Goal: Transaction & Acquisition: Purchase product/service

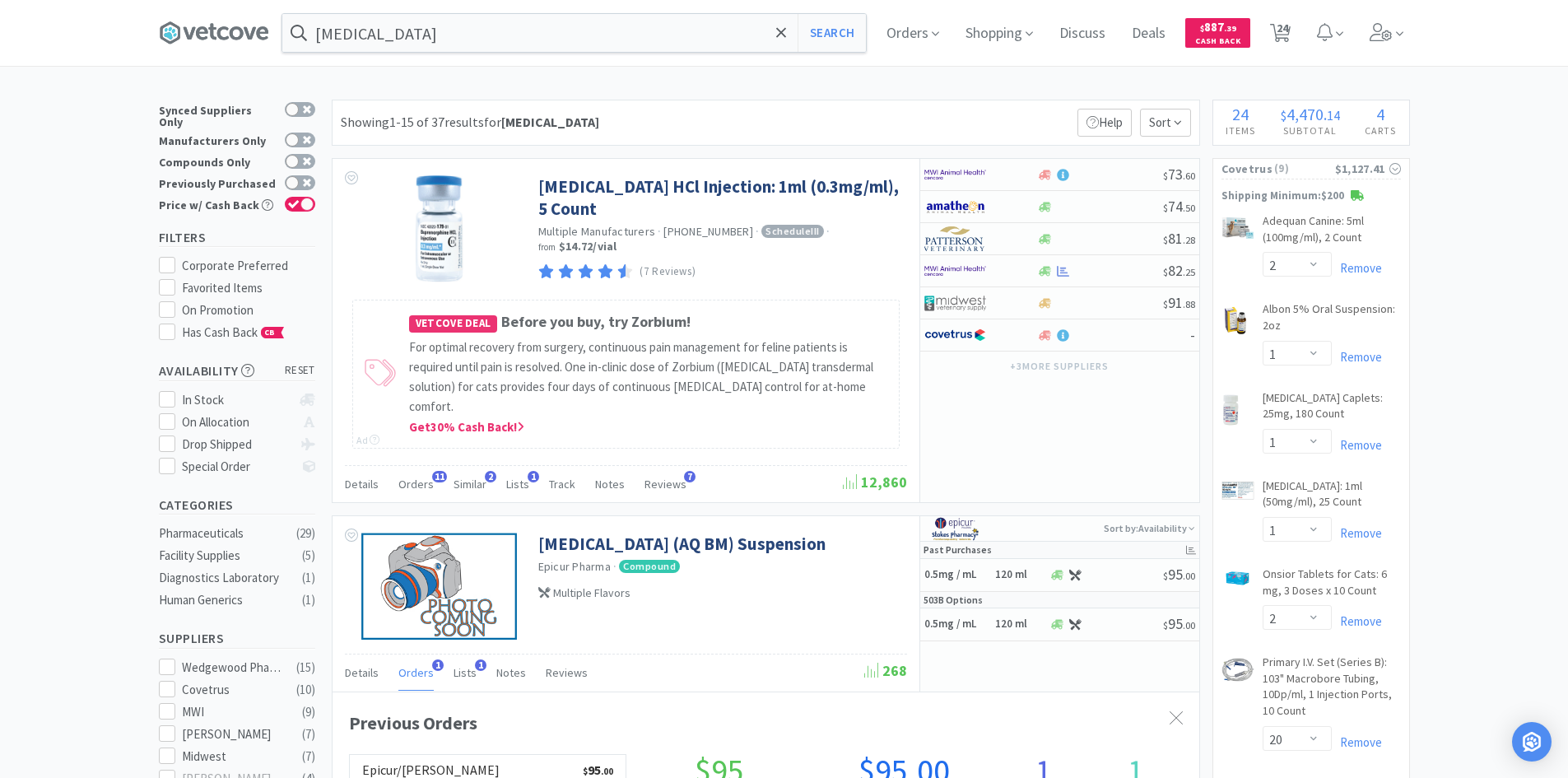
select select "2"
select select "1"
select select "2"
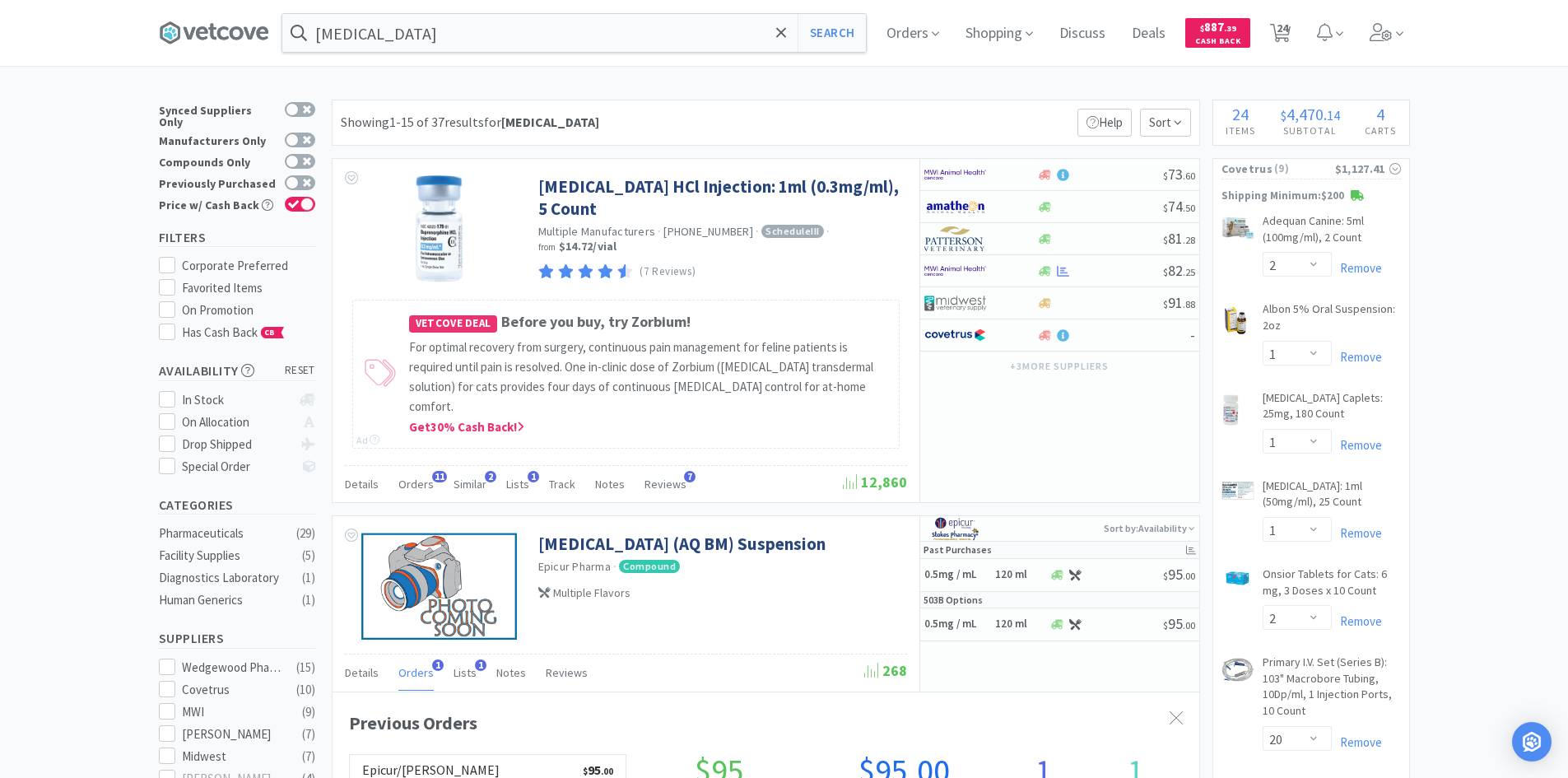
select select "20"
select select "100"
select select "1"
select select "10"
select select "4"
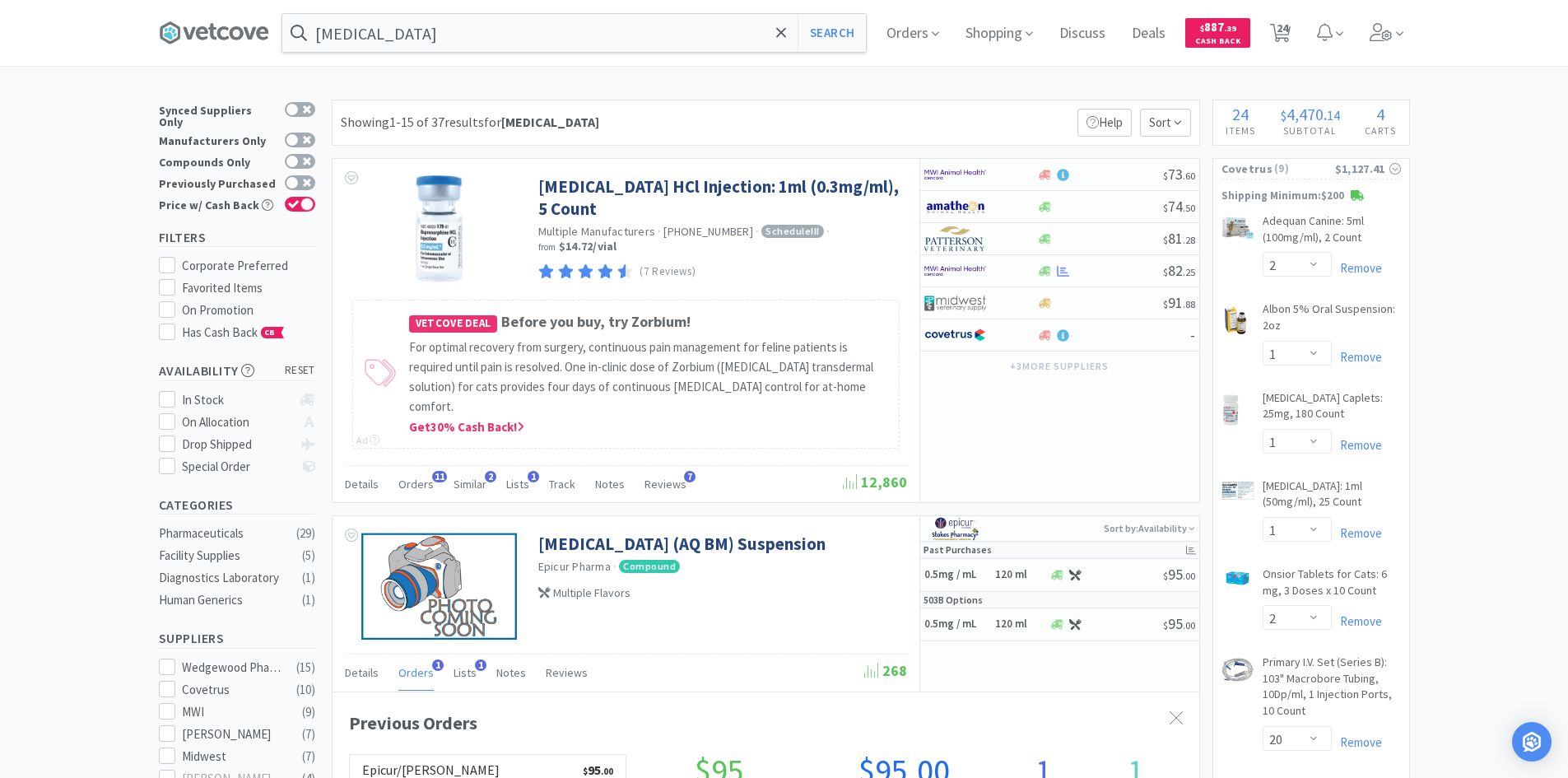
select select "4"
select select "20"
select select "8"
select select "7"
select select "4"
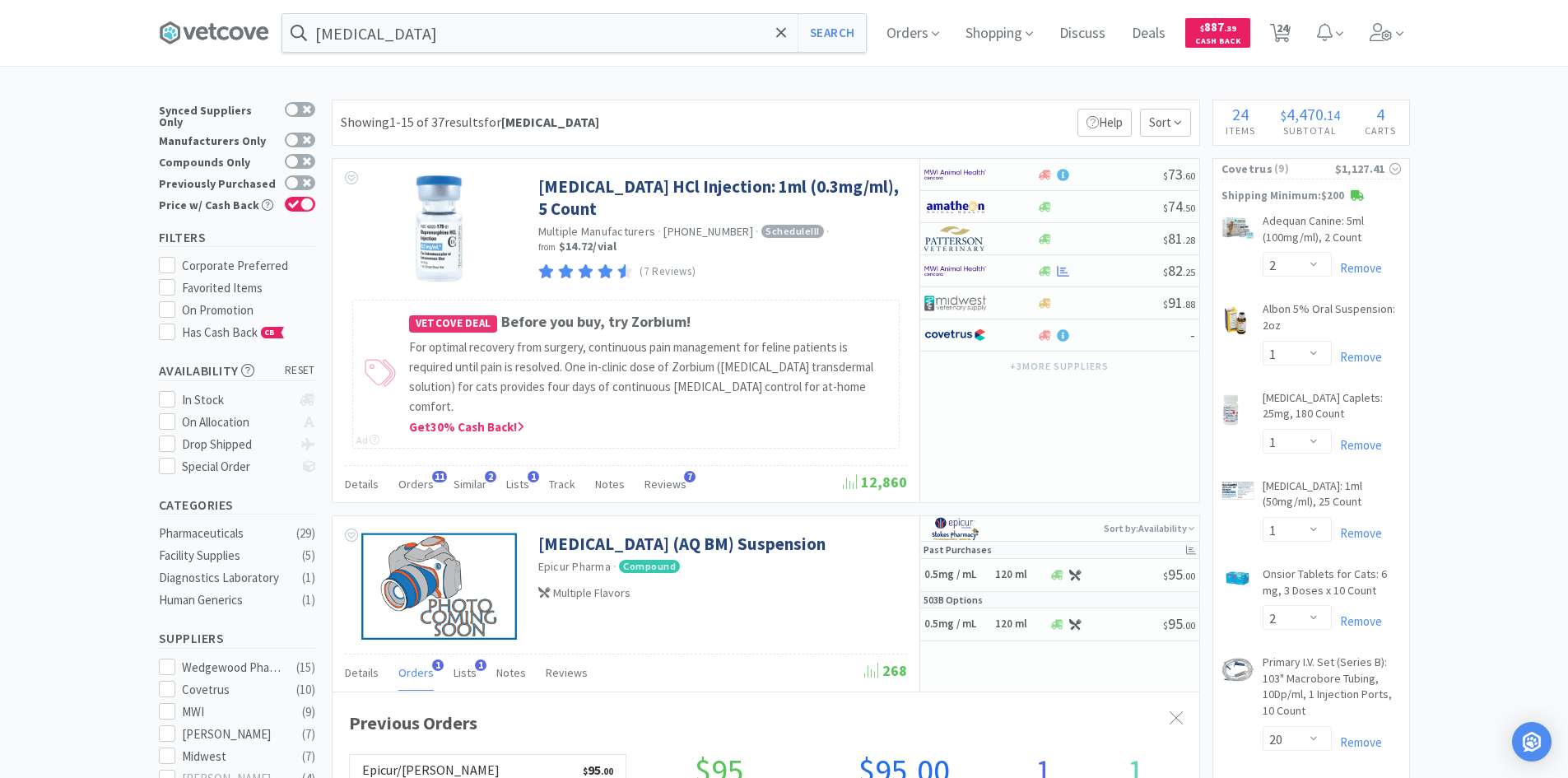
select select "200"
select select "4"
select select "1"
select select "10"
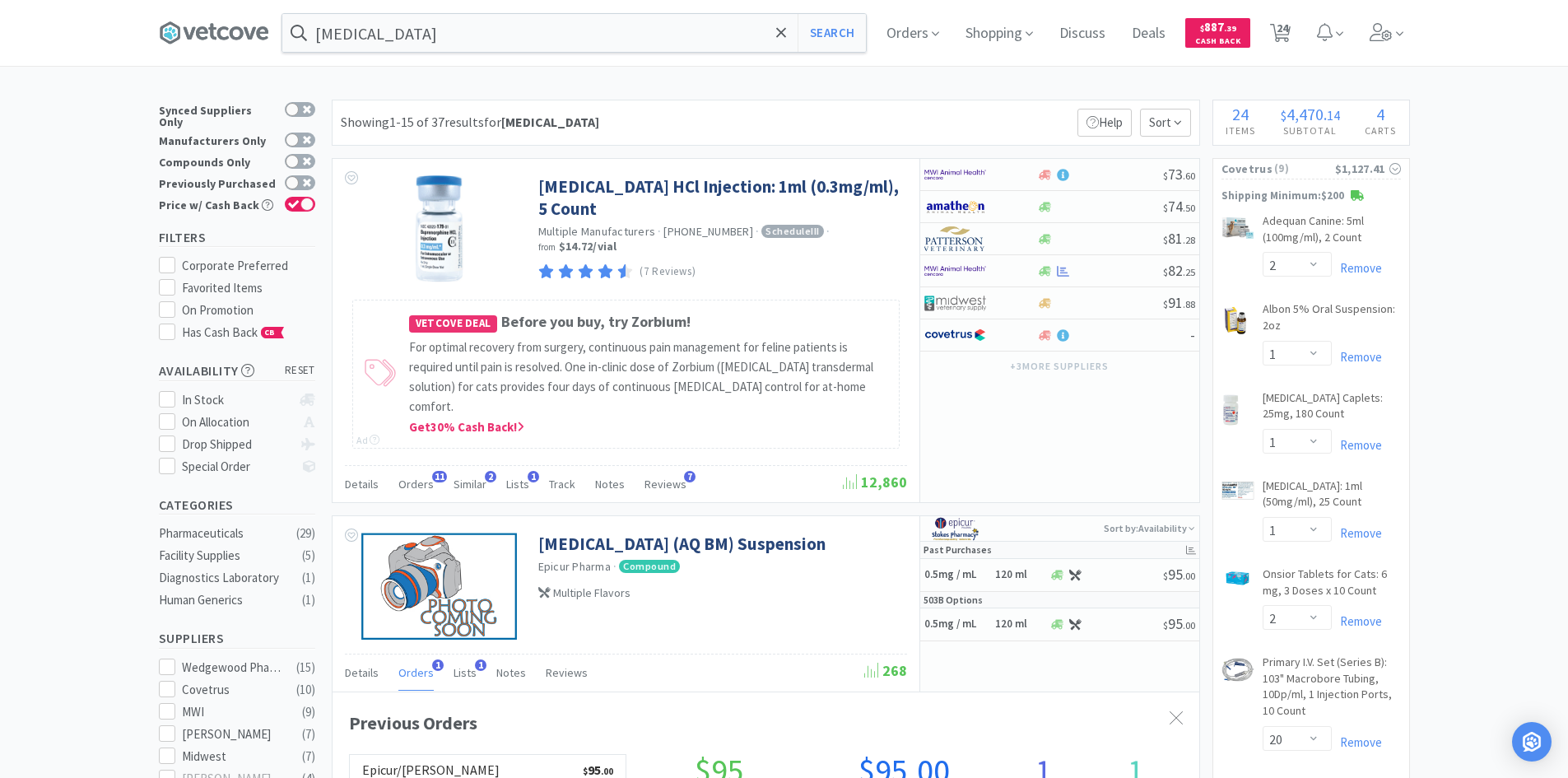
select select "10"
select select "1"
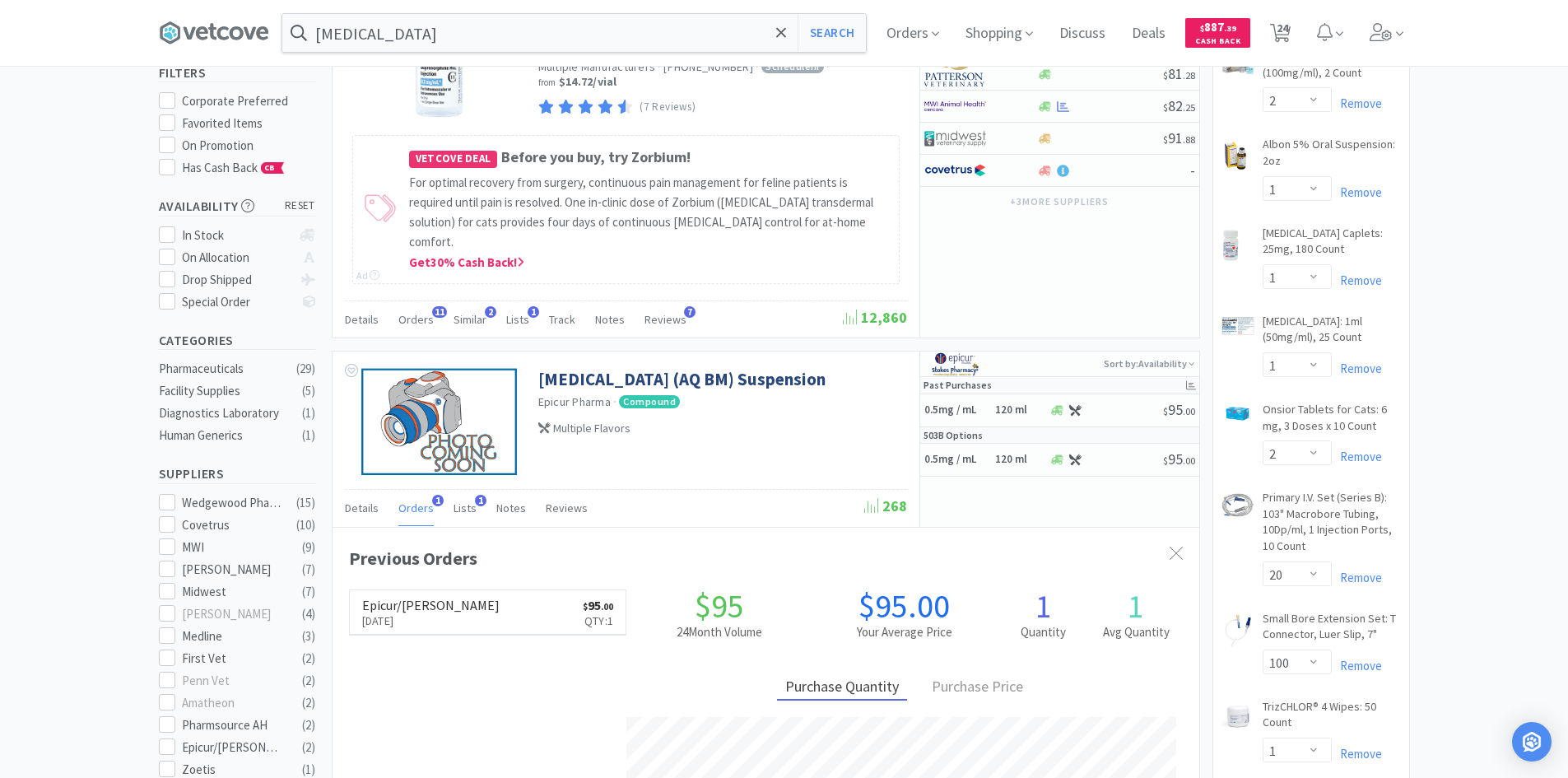
scroll to position [0, 0]
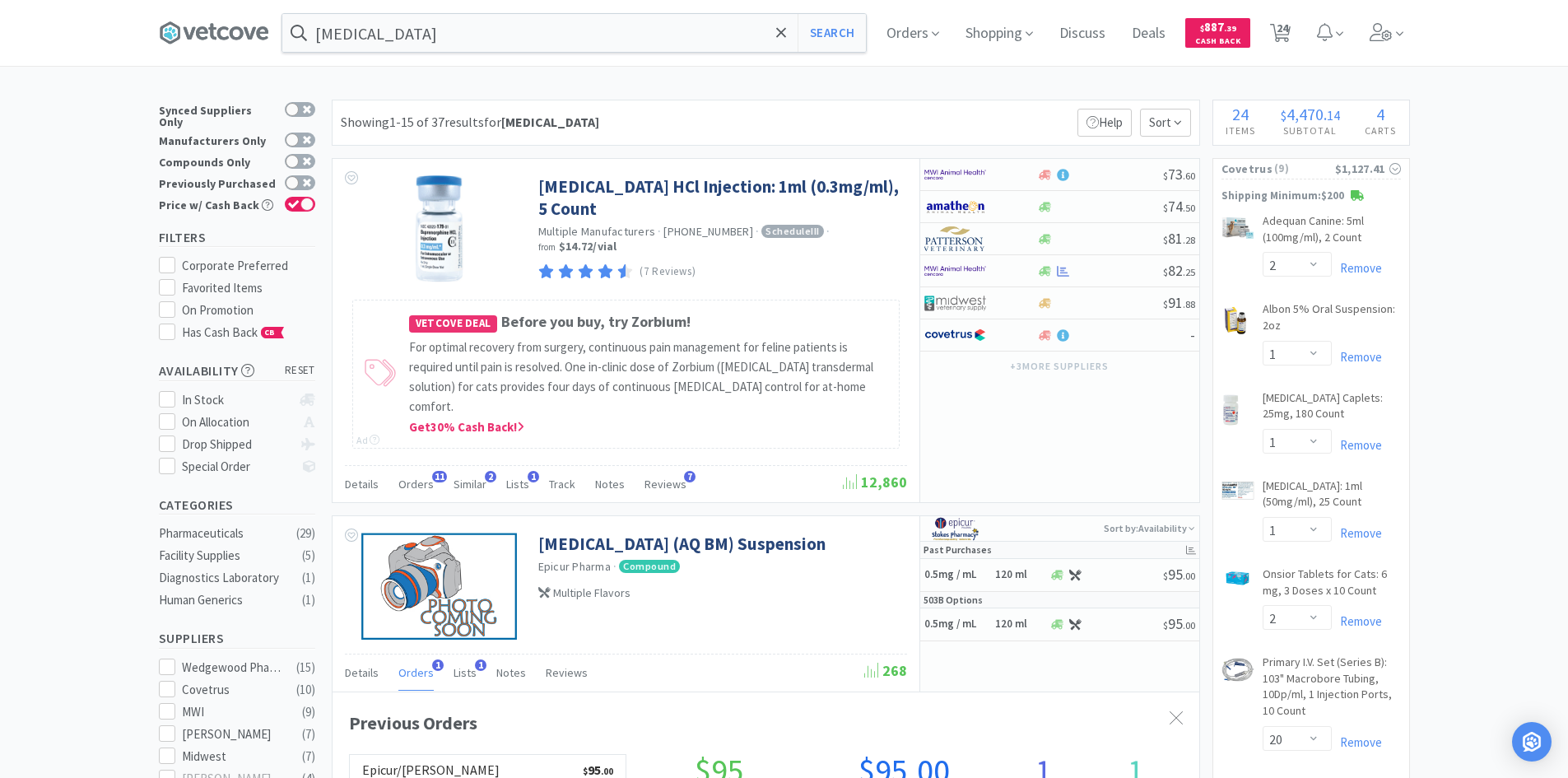
drag, startPoint x: 1291, startPoint y: 29, endPoint x: 1296, endPoint y: 81, distance: 52.2
click at [1288, 29] on span "24" at bounding box center [1282, 28] width 11 height 66
select select "2"
select select "1"
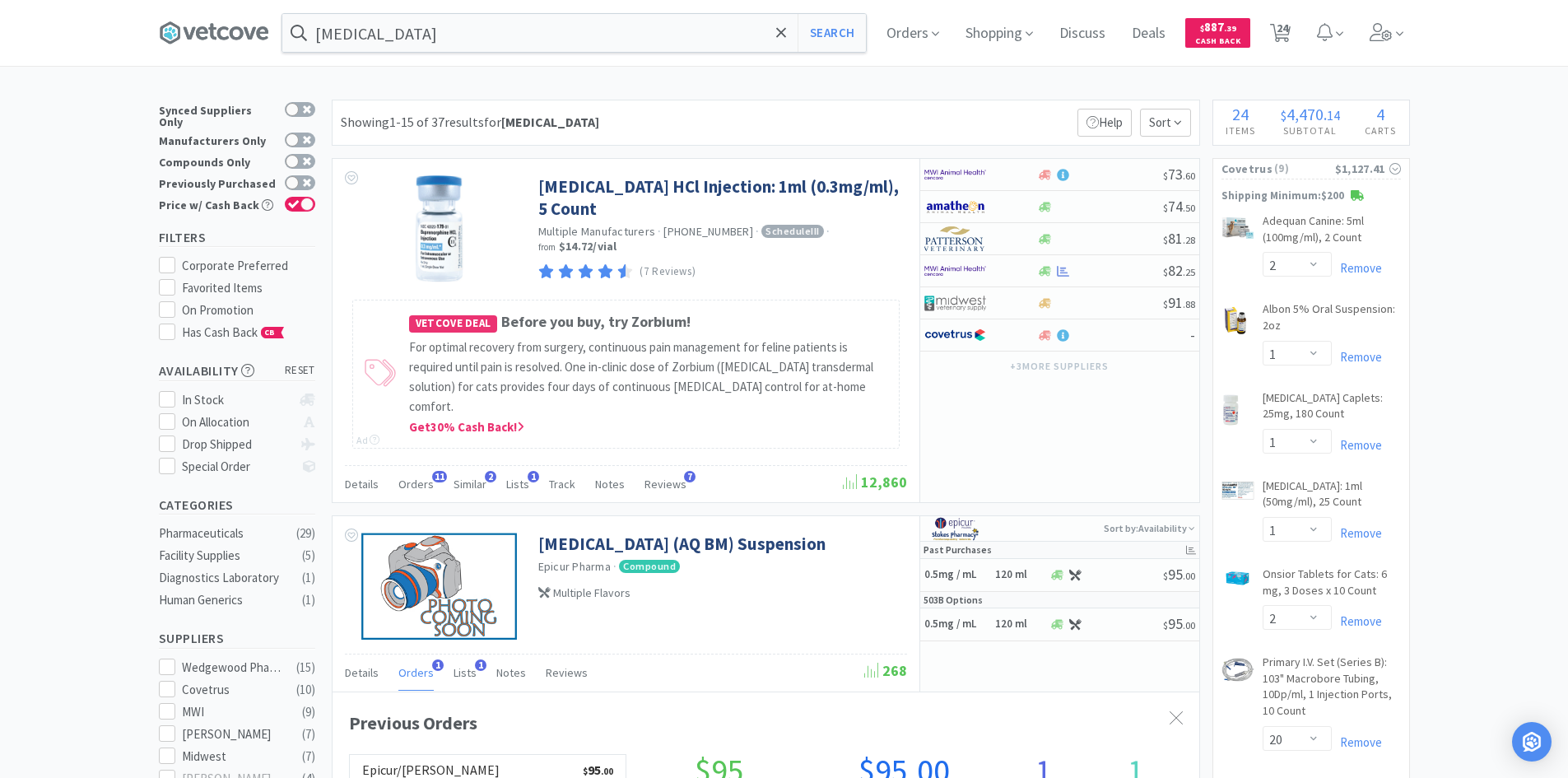
select select "1"
select select "2"
select select "20"
select select "100"
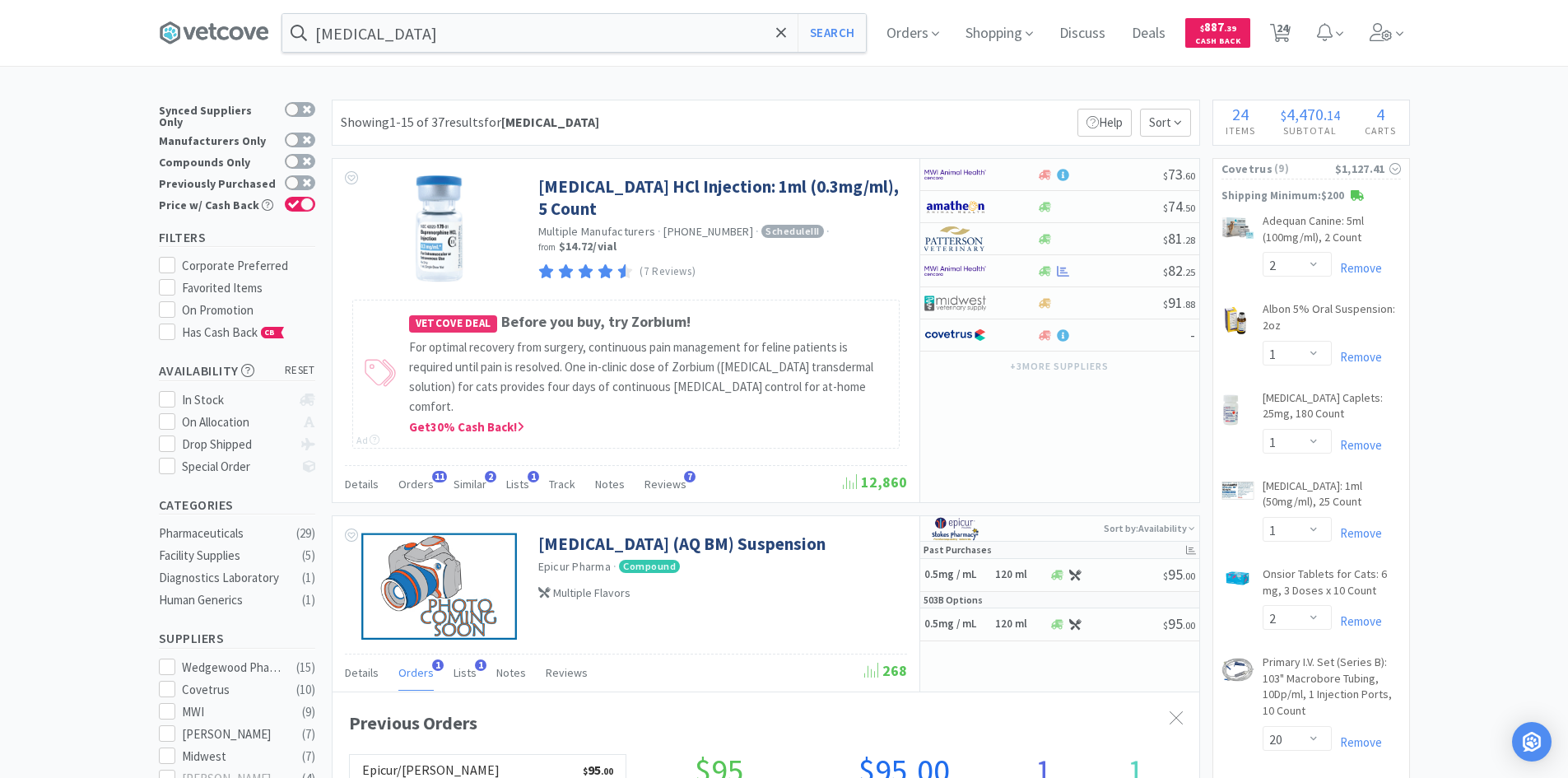
select select "1"
select select "10"
select select "4"
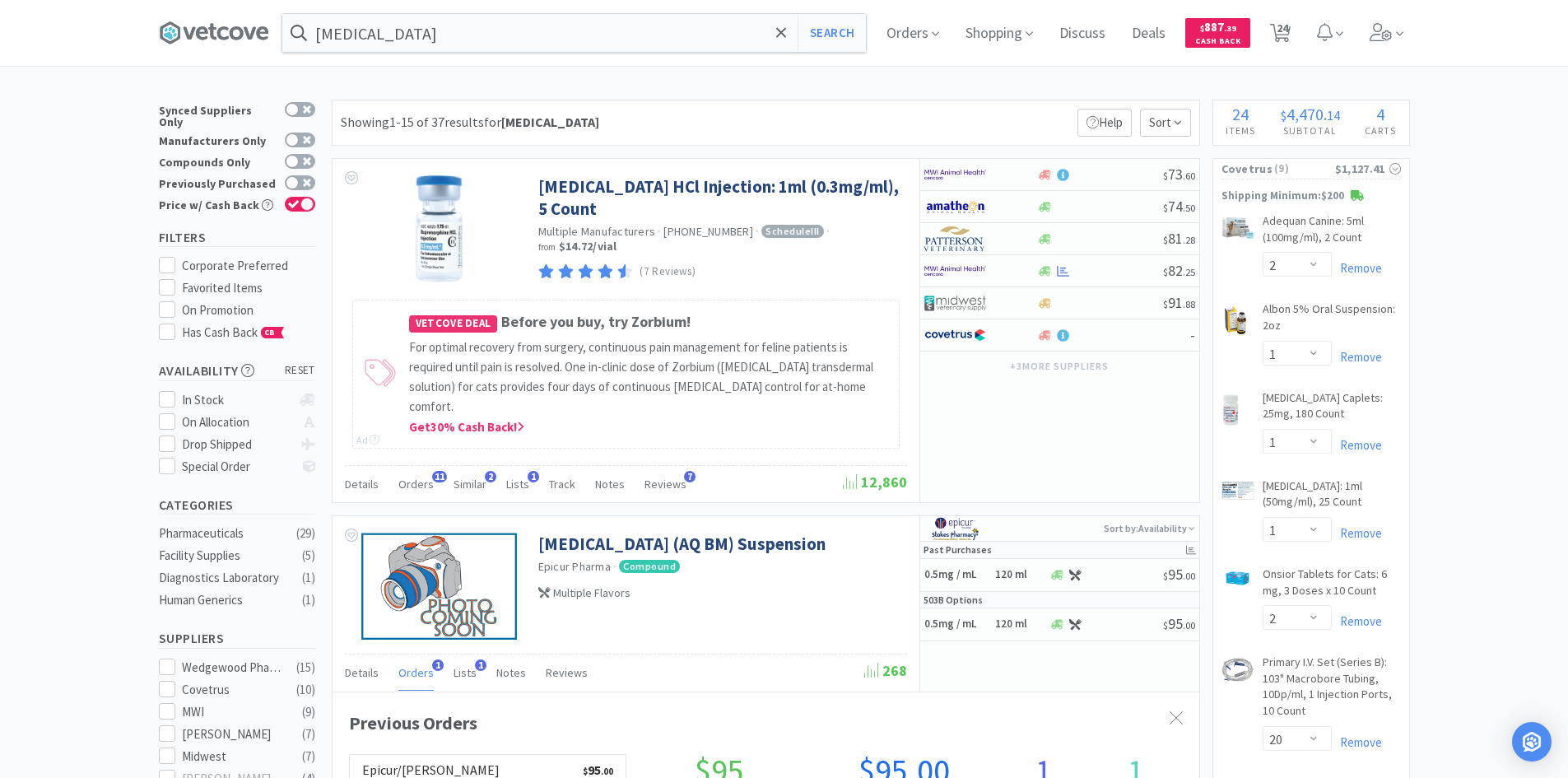
select select "20"
select select "8"
select select "7"
select select "4"
select select "200"
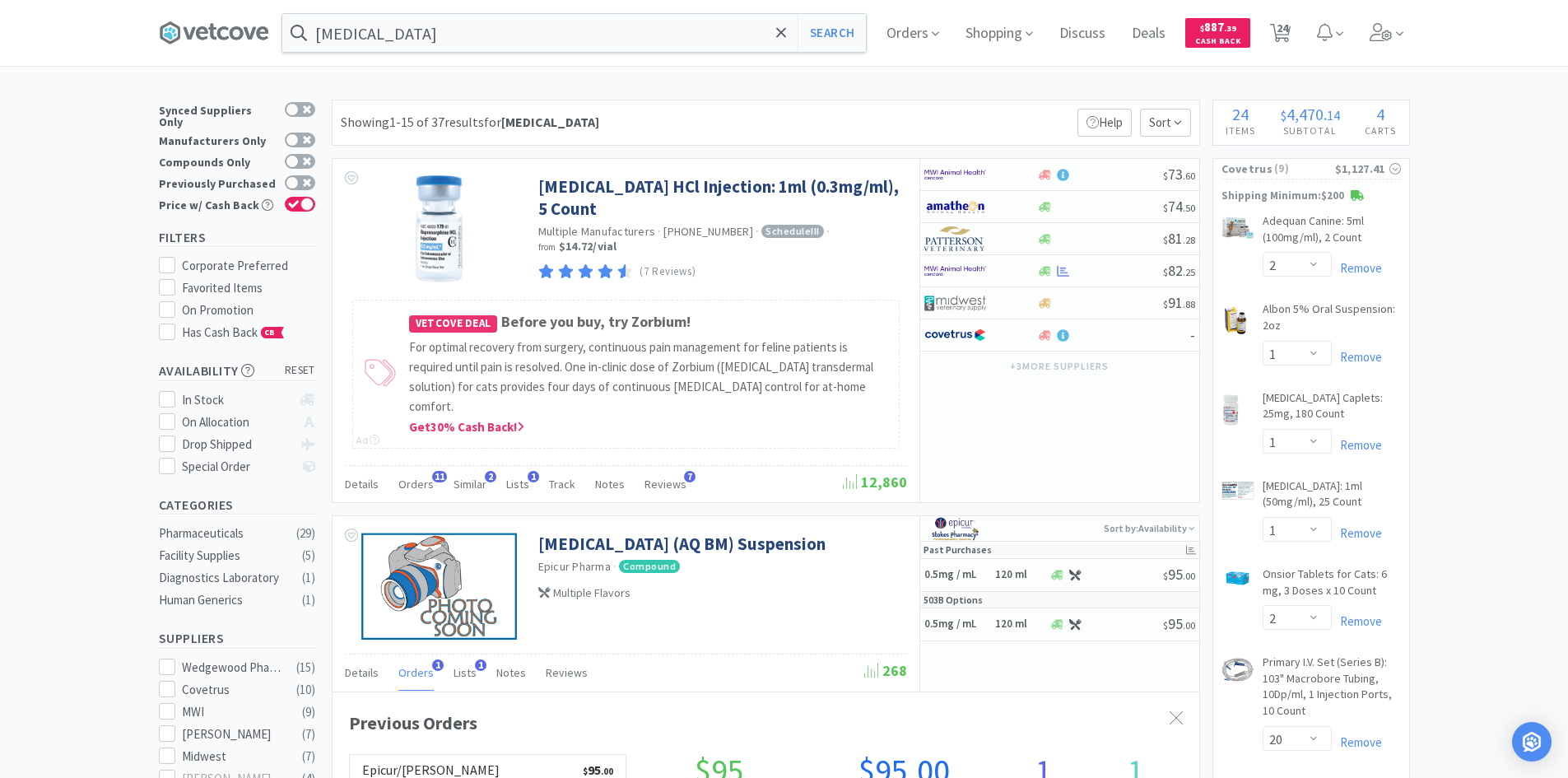
select select "4"
select select "1"
select select "10"
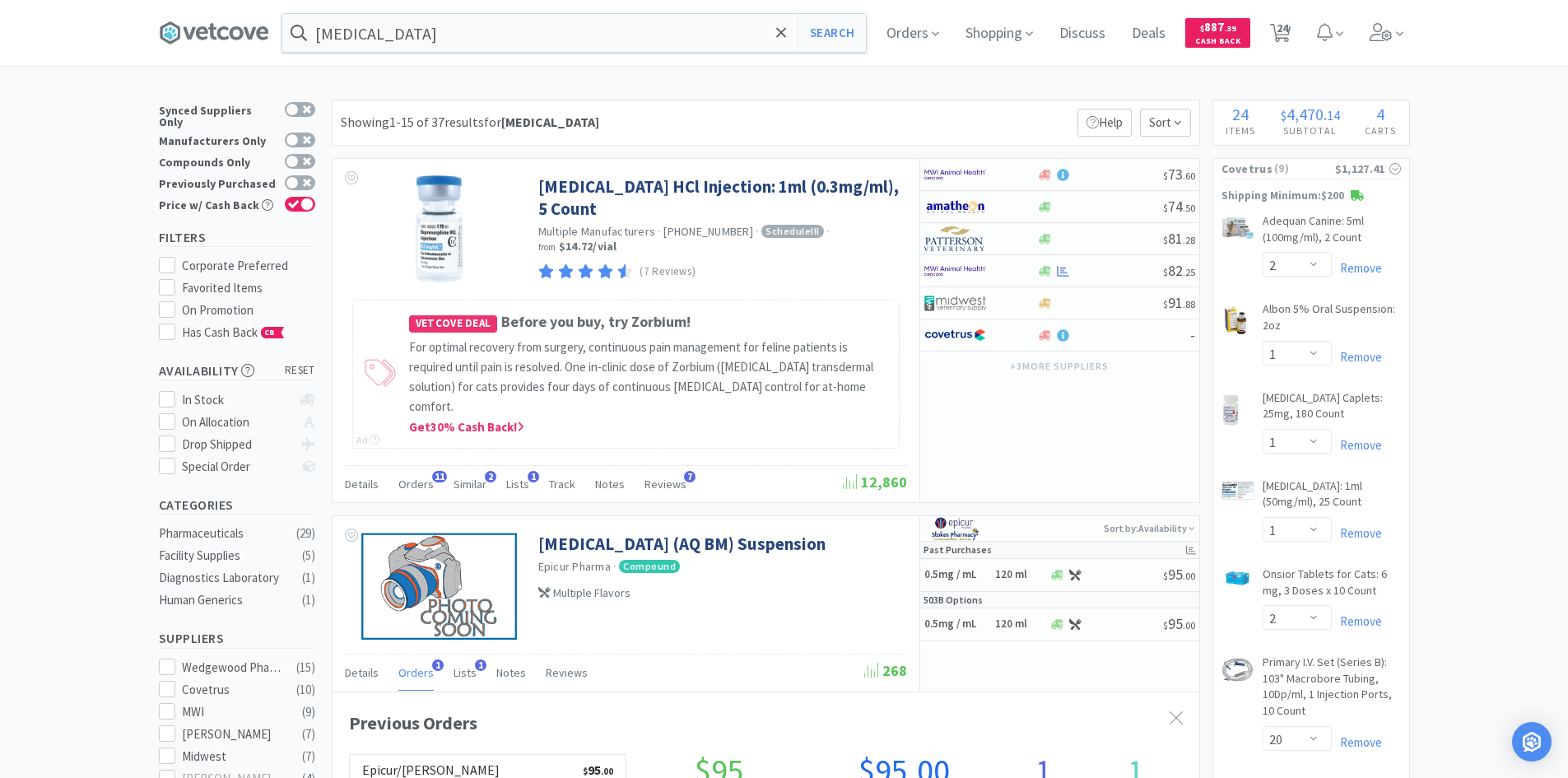
select select "1"
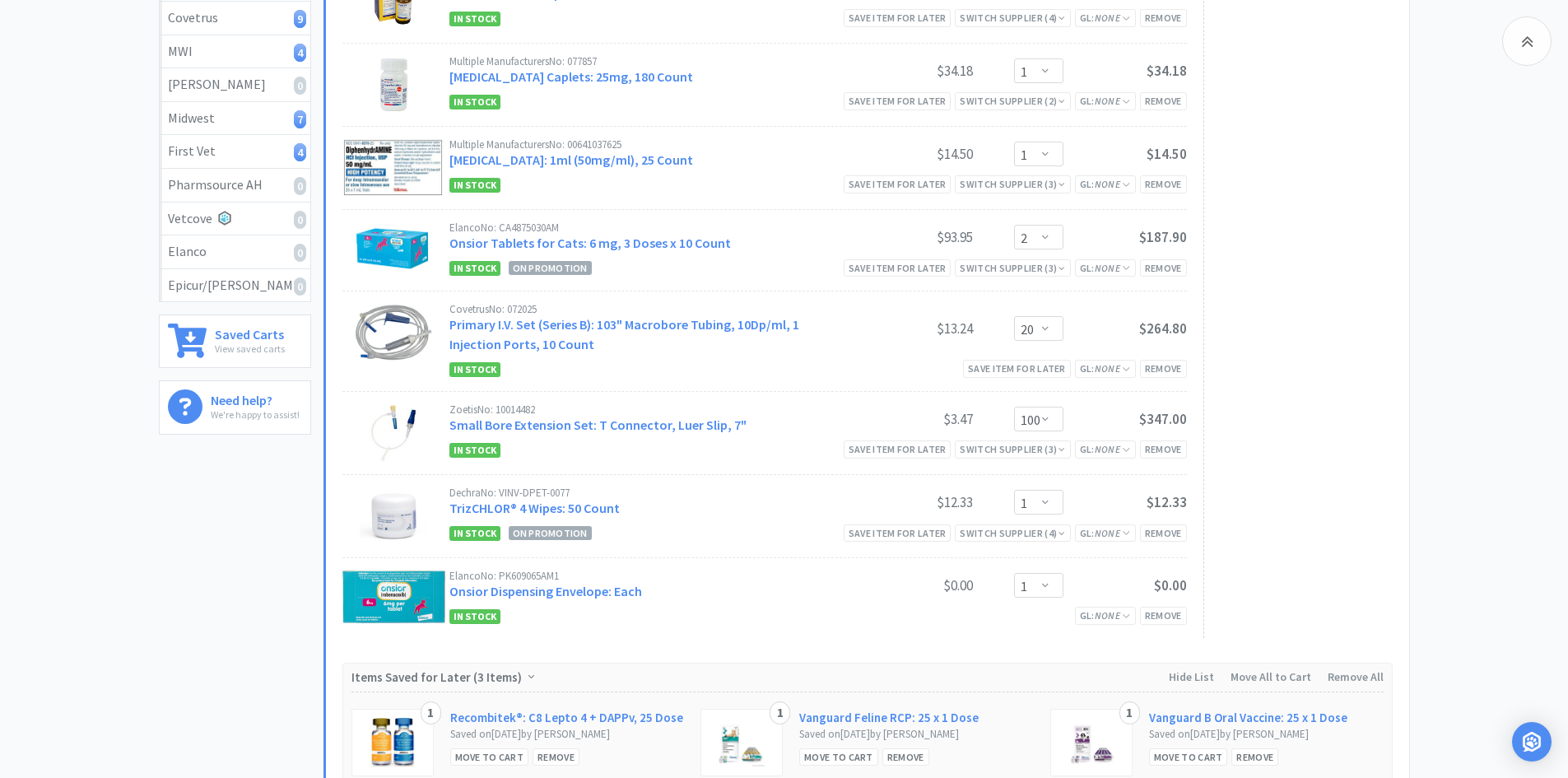
scroll to position [83, 0]
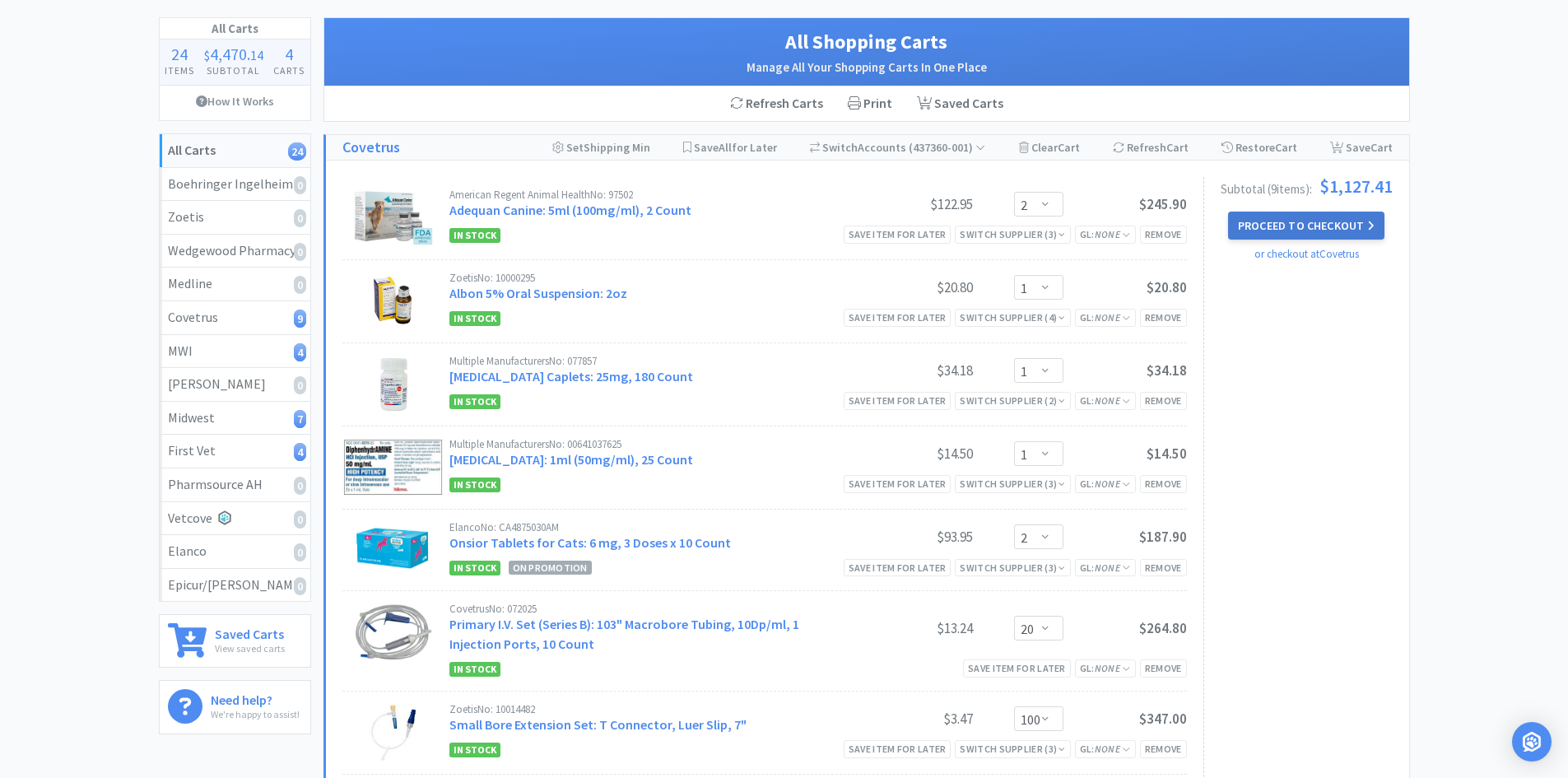
click at [1318, 218] on button "Proceed to Checkout" at bounding box center [1306, 225] width 157 height 28
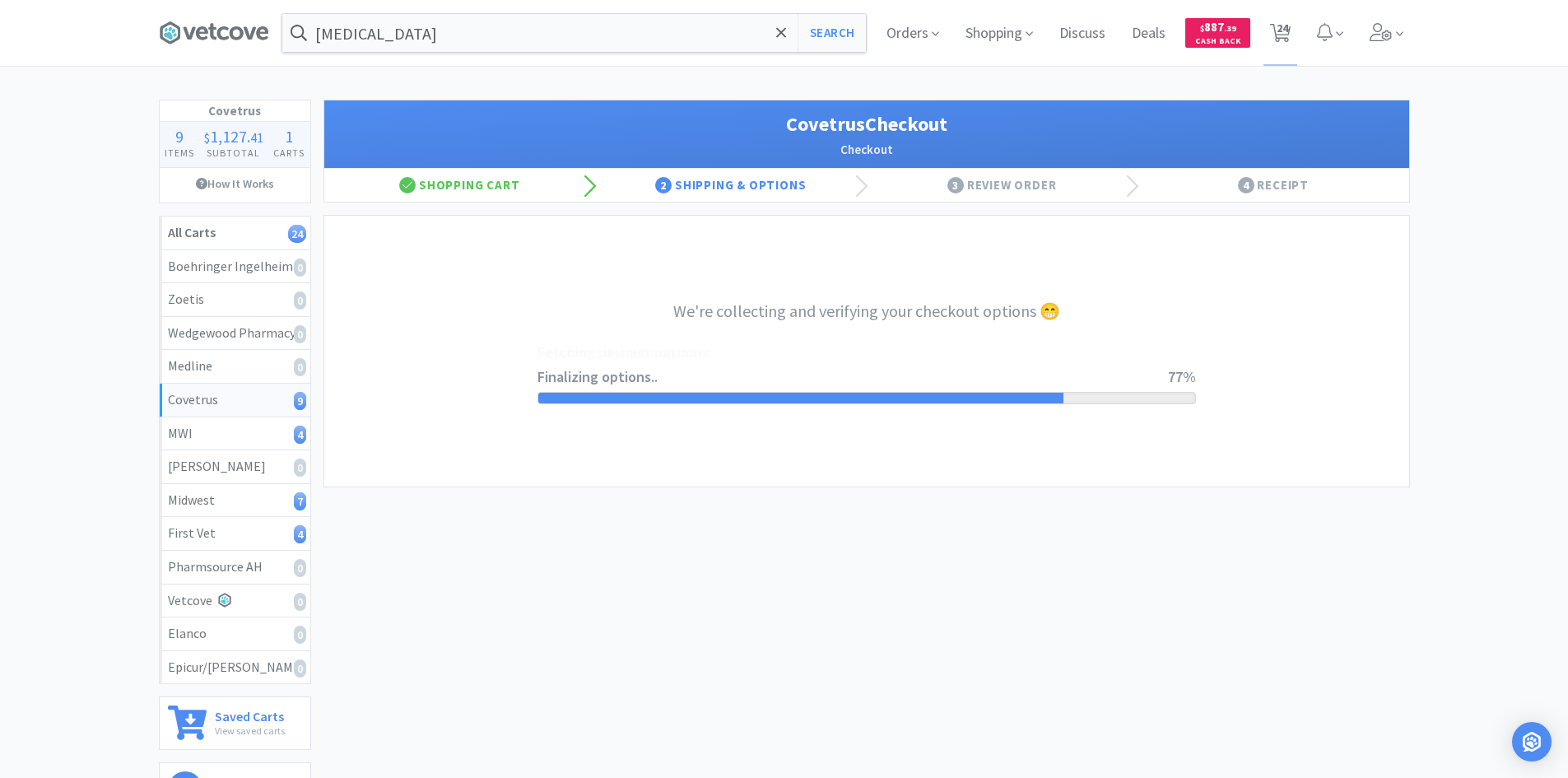
select select "ACCOUNT"
select select "cvt-standard-net"
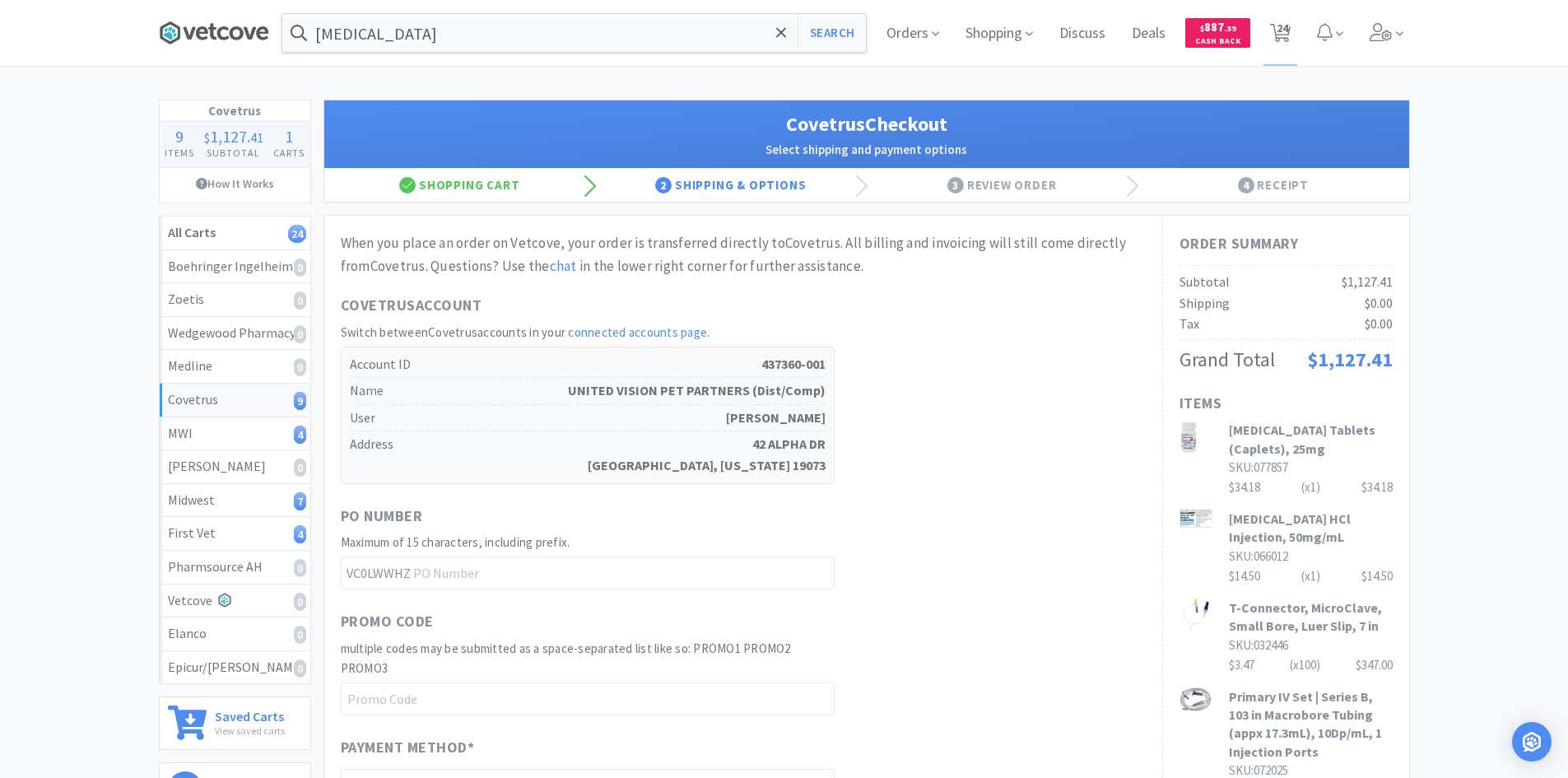
click at [223, 40] on icon at bounding box center [214, 33] width 111 height 24
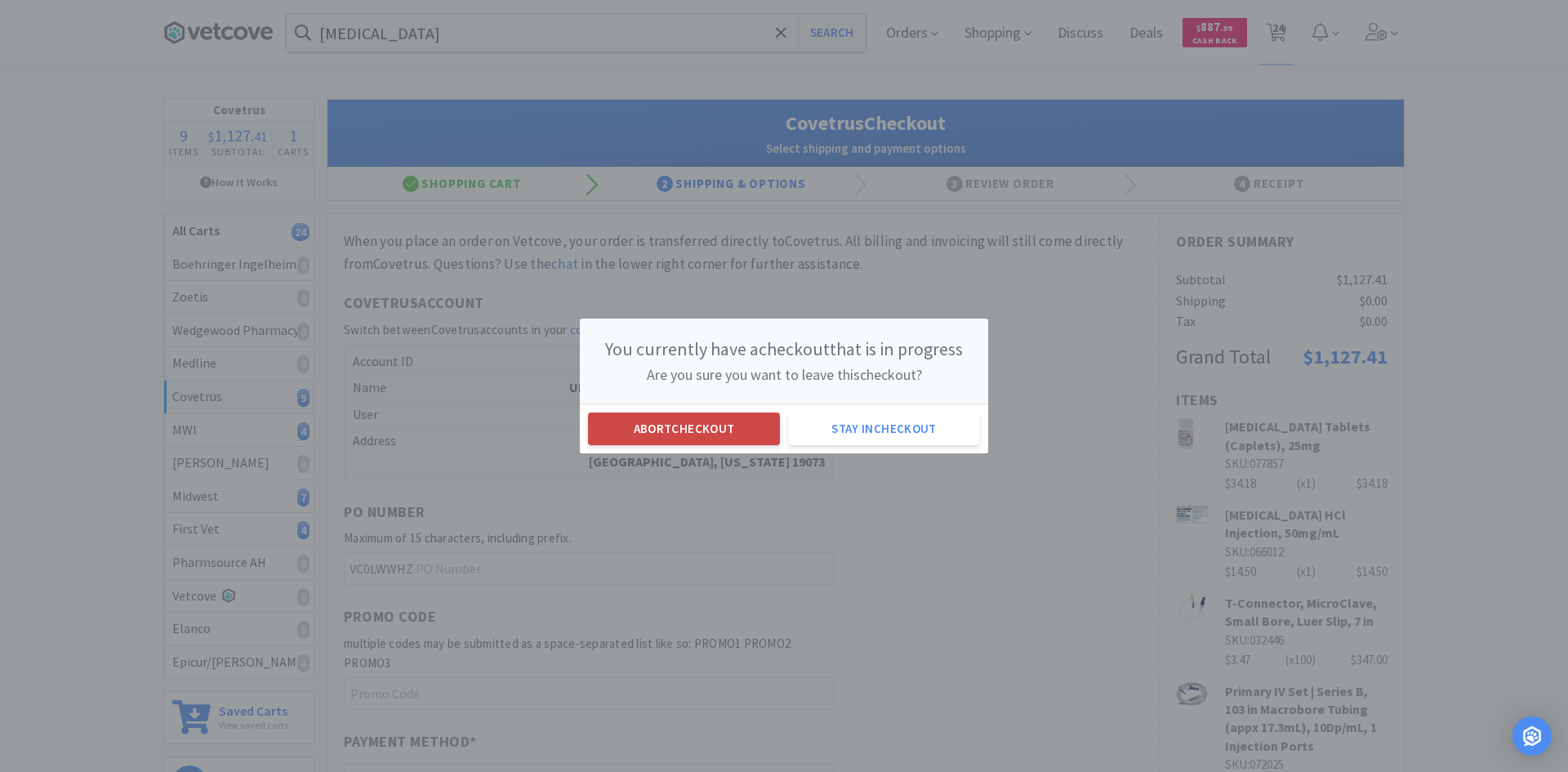
click at [648, 422] on button "Abort checkout" at bounding box center [684, 429] width 192 height 33
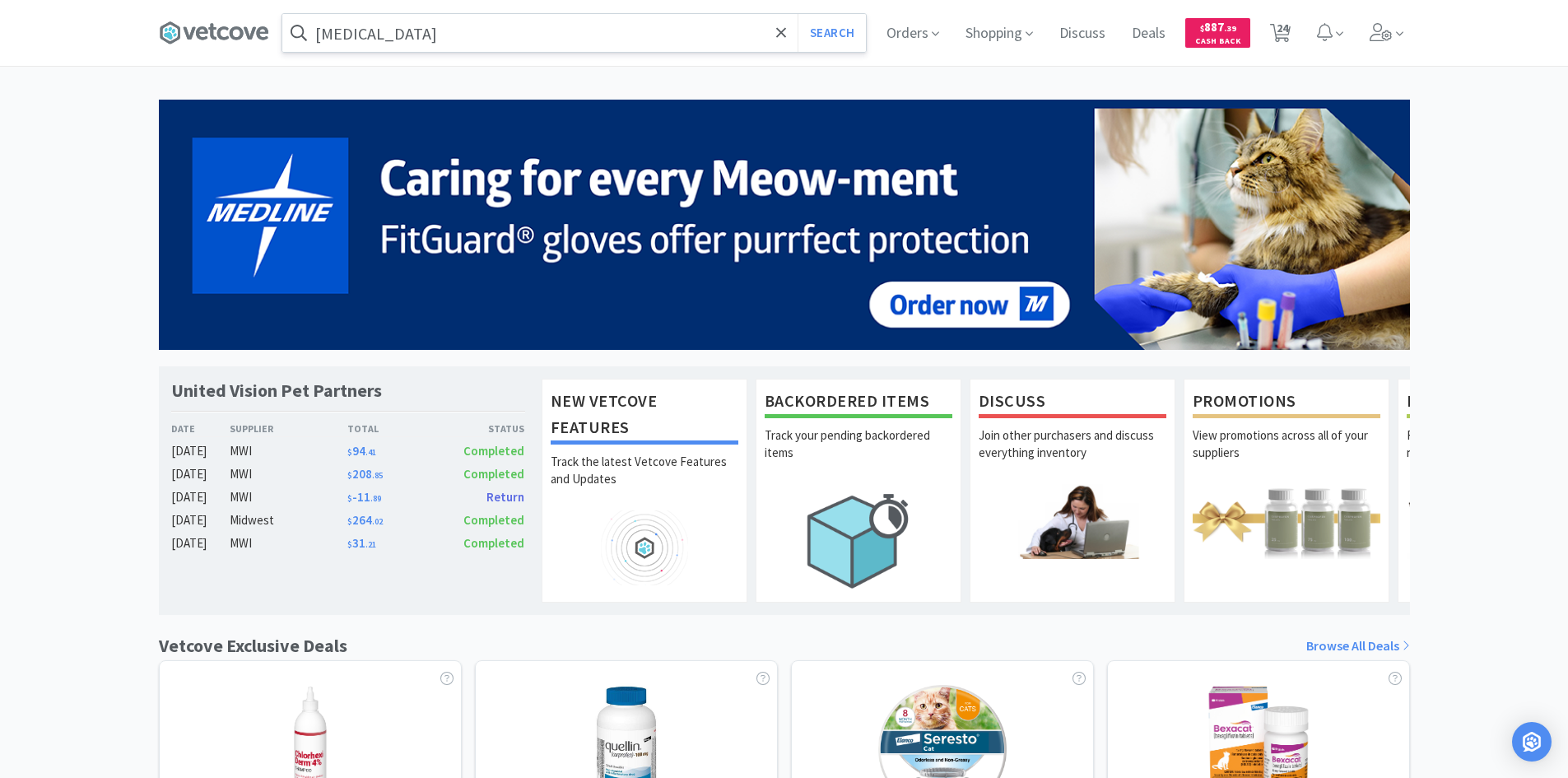
click at [455, 15] on input "[MEDICAL_DATA]" at bounding box center [573, 33] width 584 height 38
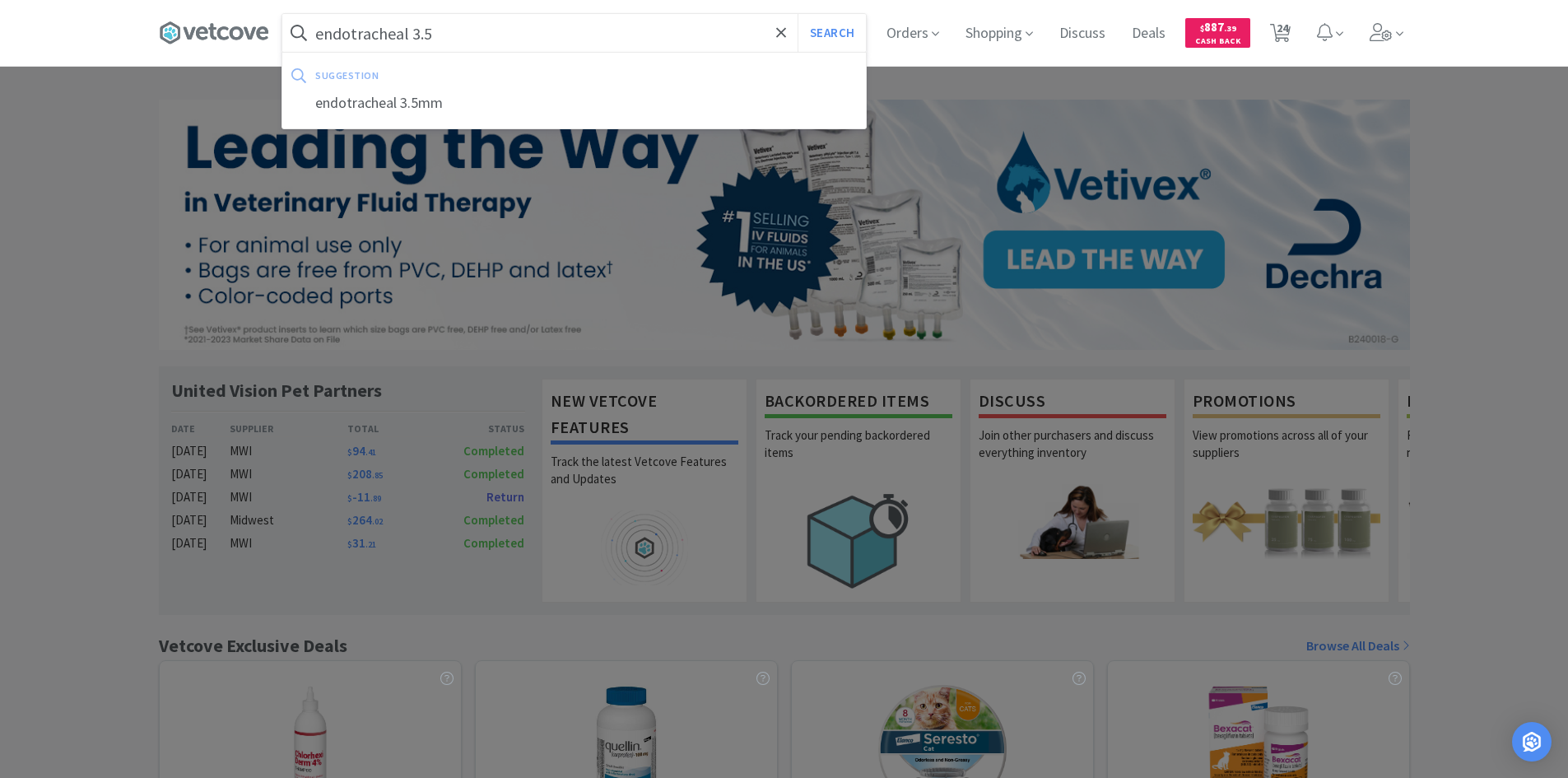
type input "endotracheal 3.5"
click at [798, 14] on button "Search" at bounding box center [832, 33] width 69 height 38
select select "2"
select select "1"
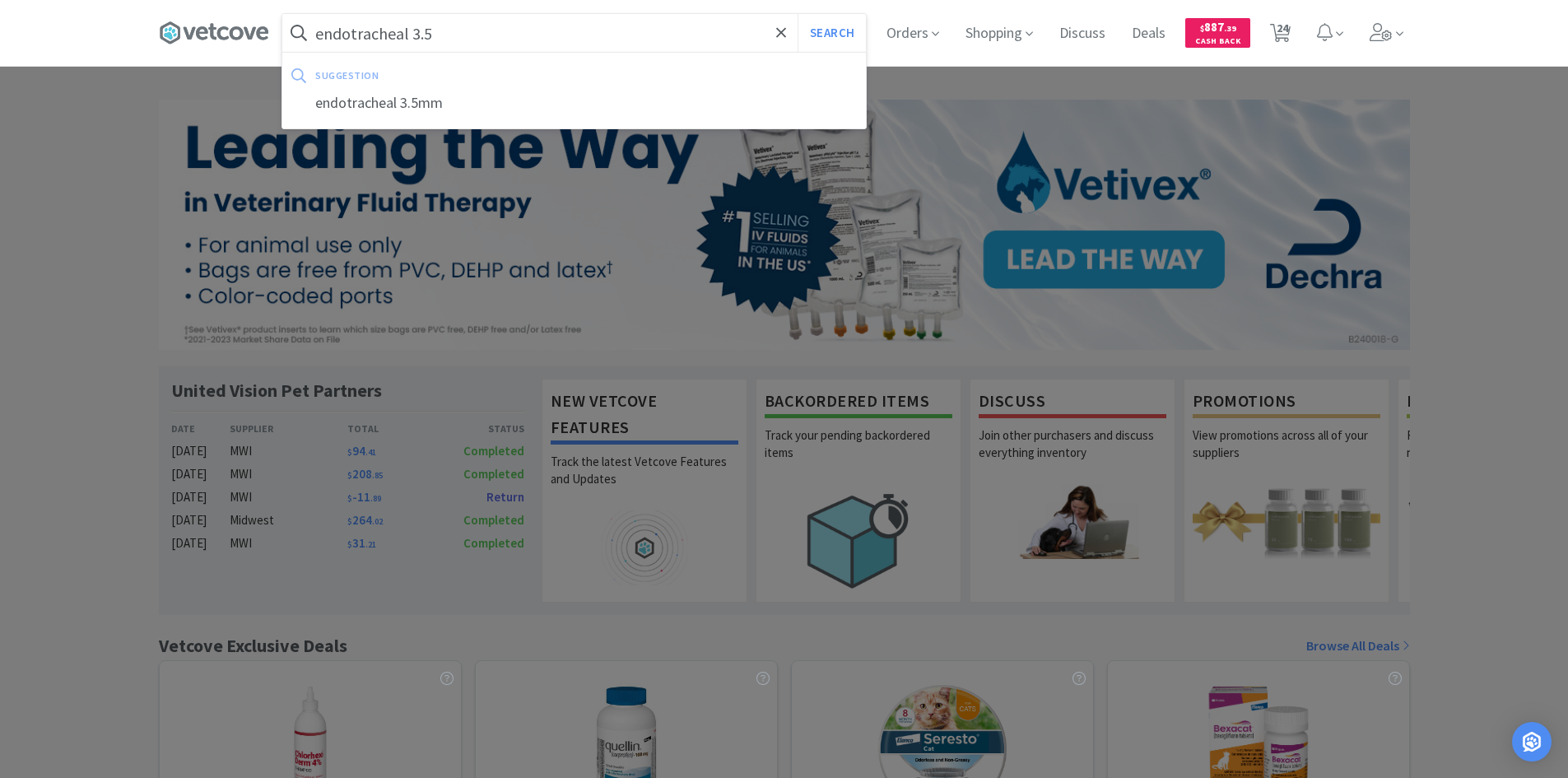
select select "1"
select select "2"
select select "20"
select select "100"
select select "1"
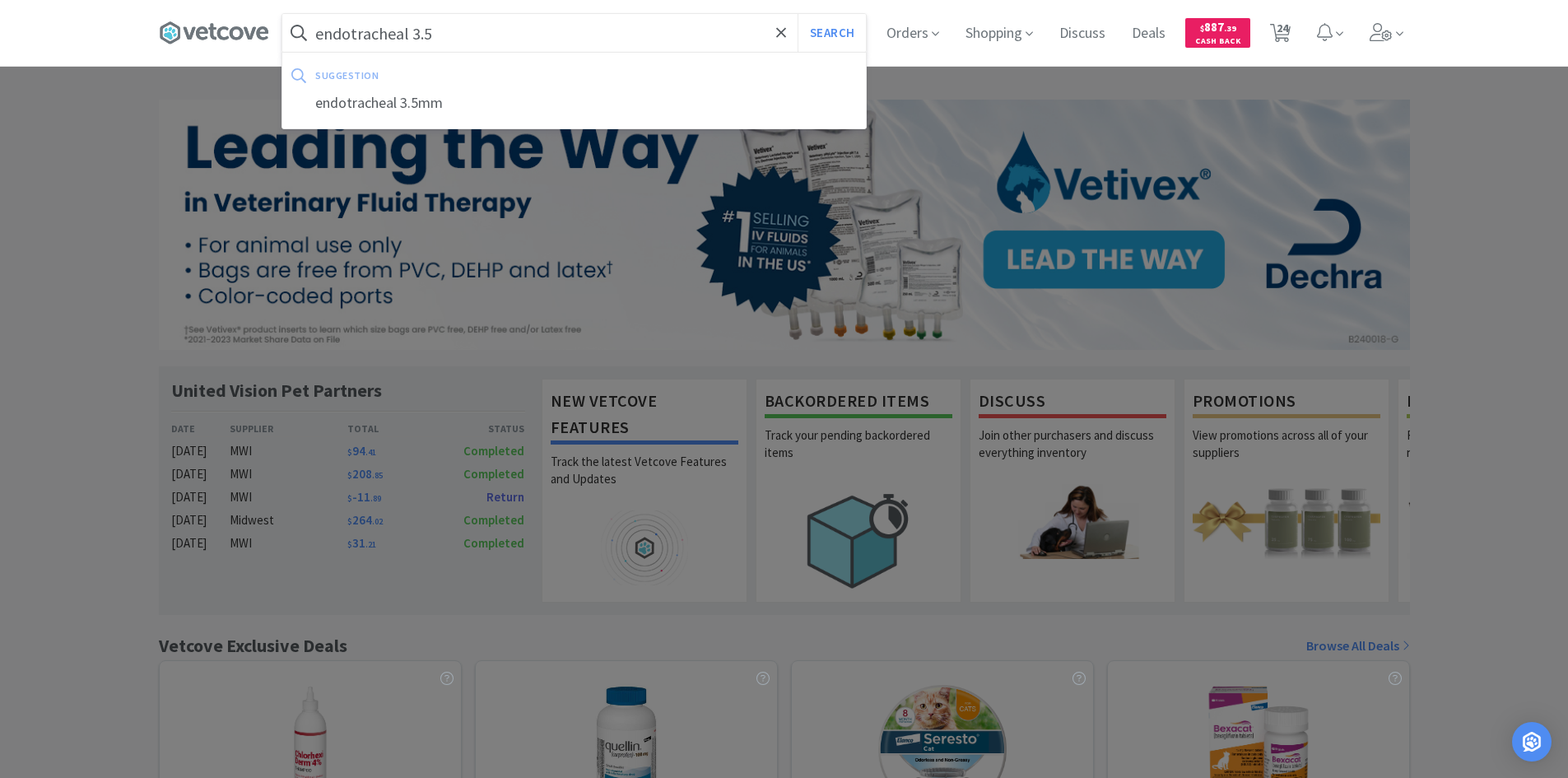
select select "10"
select select "4"
select select "20"
select select "8"
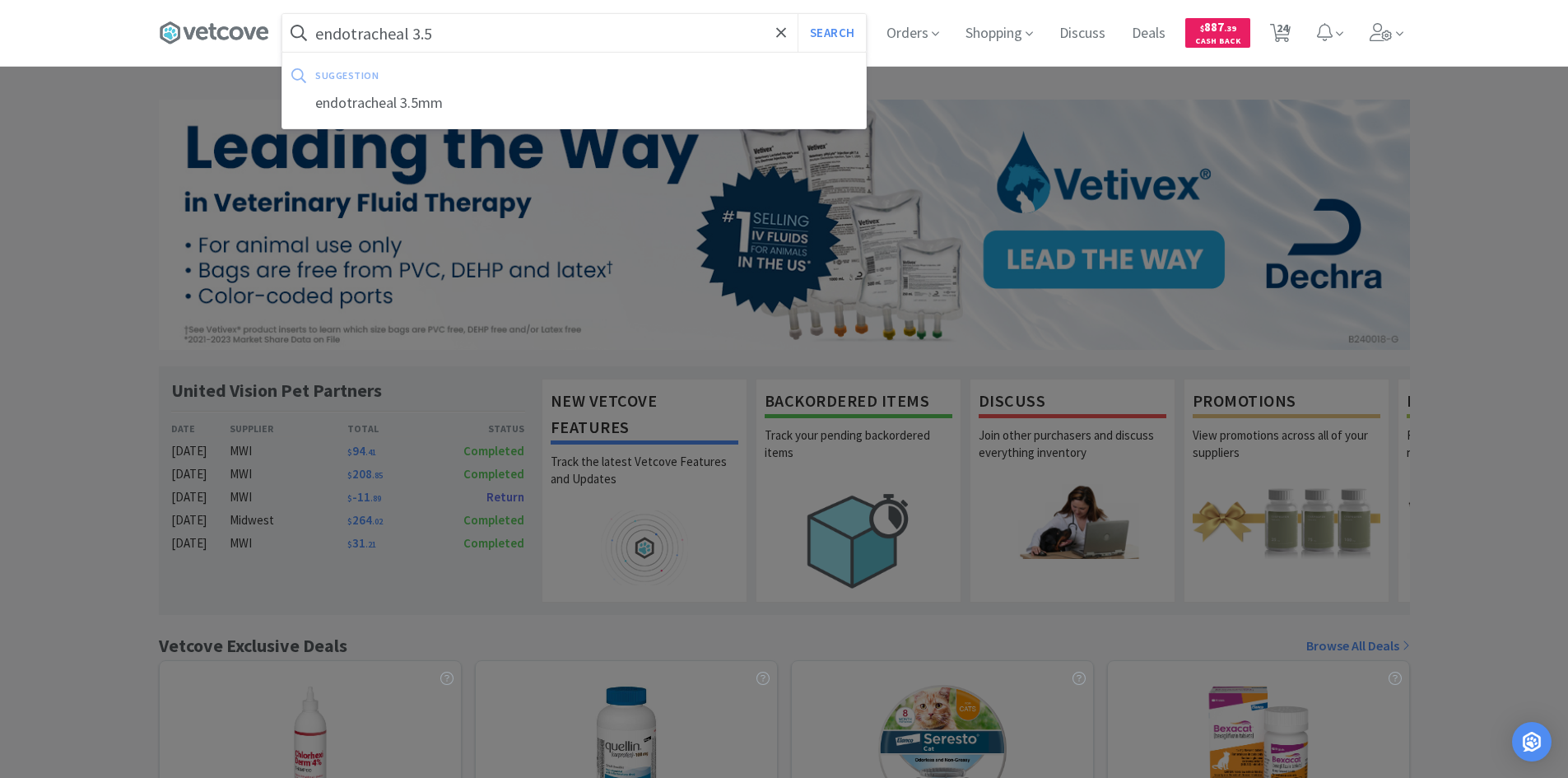
select select "7"
select select "4"
select select "200"
select select "4"
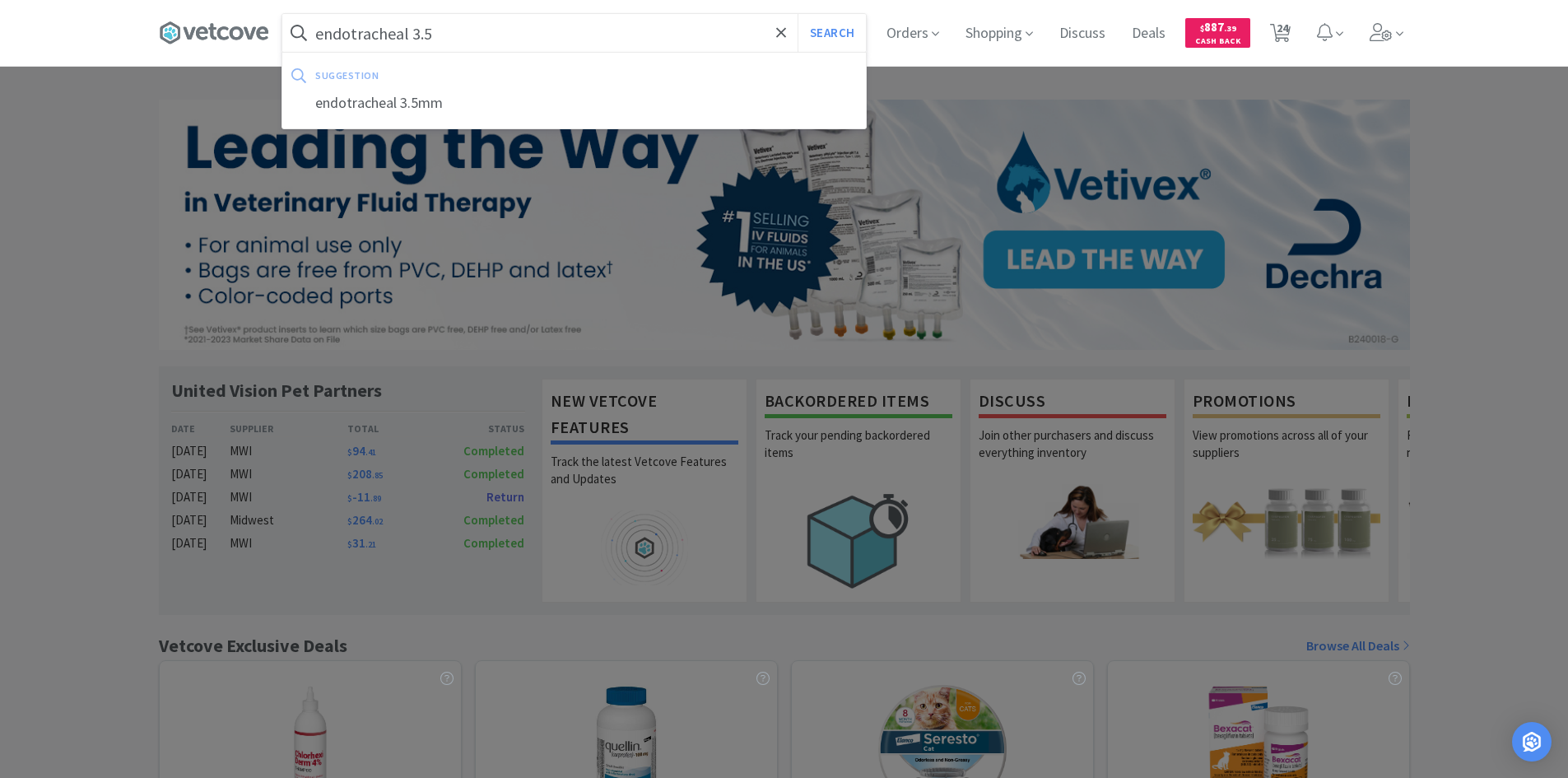
select select "1"
select select "10"
select select "1"
